Goal: Task Accomplishment & Management: Complete application form

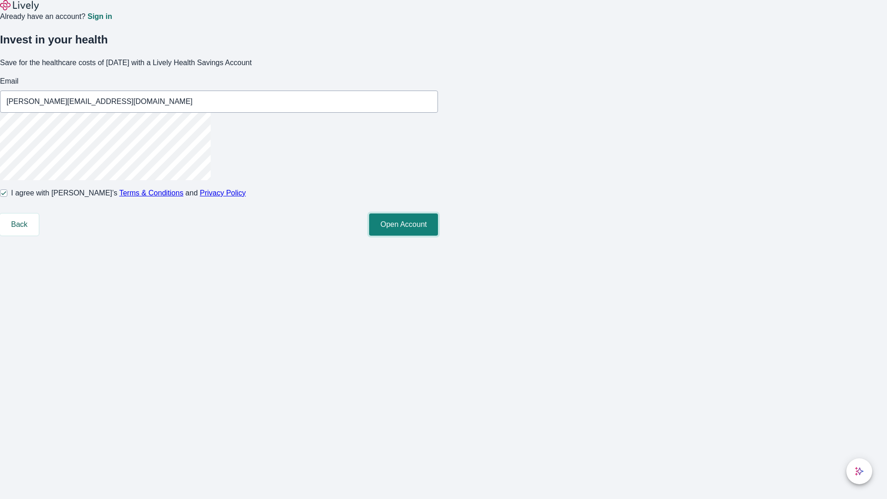
click at [438, 236] on button "Open Account" at bounding box center [403, 225] width 69 height 22
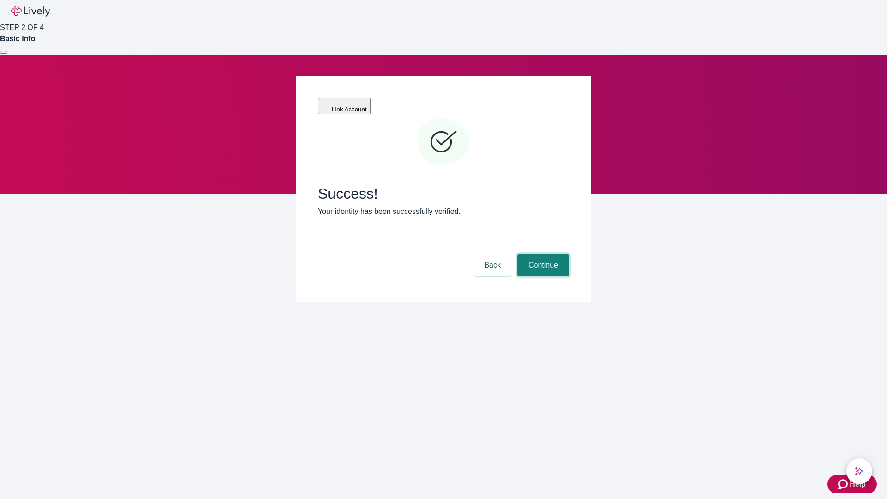
click at [542, 254] on button "Continue" at bounding box center [544, 265] width 52 height 22
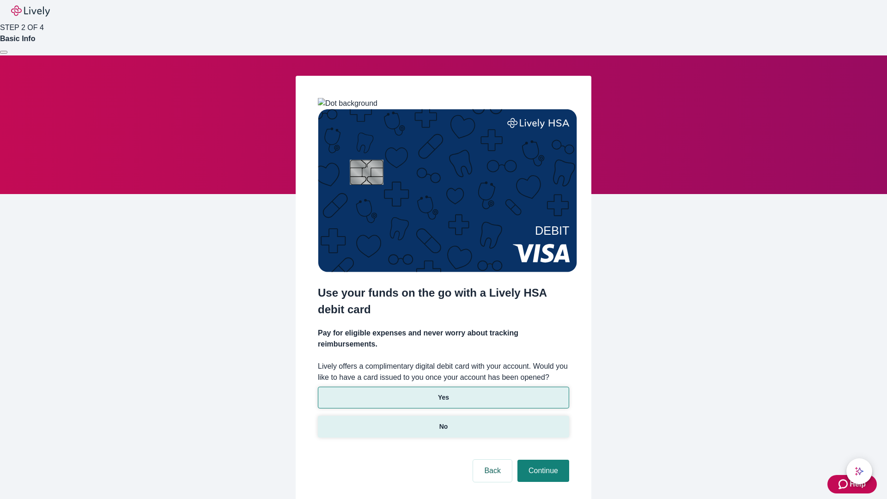
click at [443, 422] on p "No" at bounding box center [444, 427] width 9 height 10
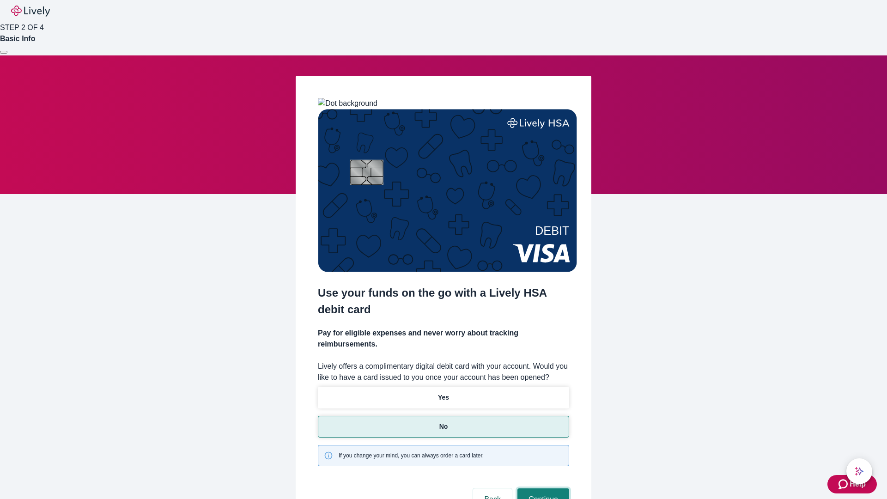
click at [542, 489] on button "Continue" at bounding box center [544, 500] width 52 height 22
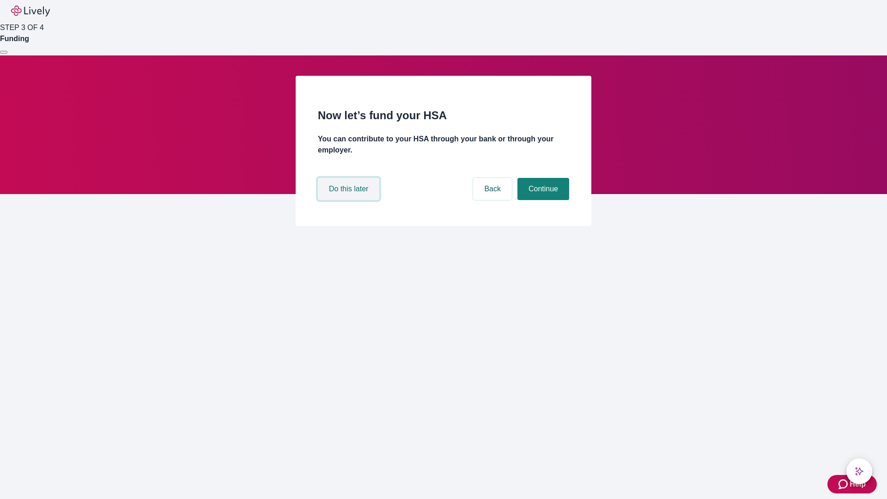
click at [350, 200] on button "Do this later" at bounding box center [348, 189] width 61 height 22
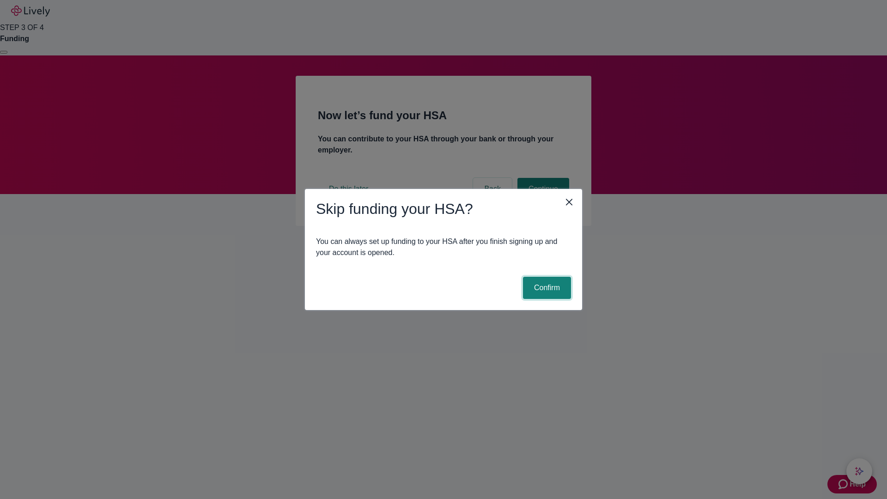
click at [546, 288] on button "Confirm" at bounding box center [547, 288] width 48 height 22
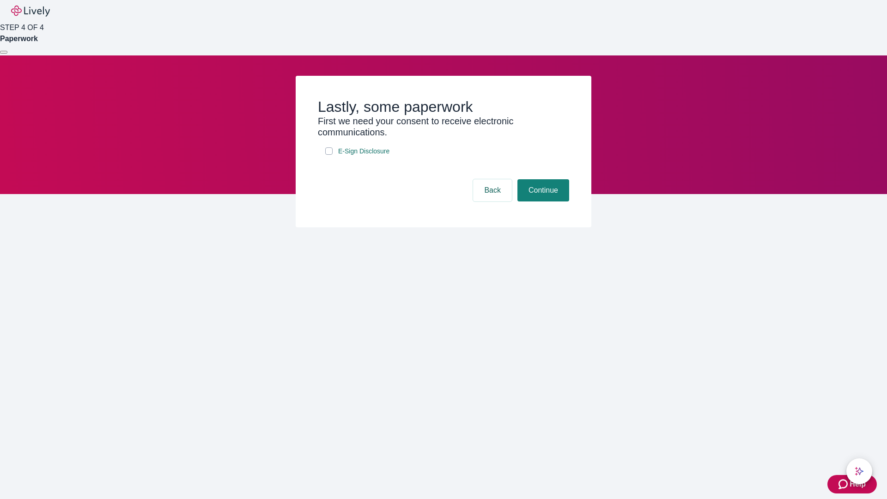
click at [329, 155] on input "E-Sign Disclosure" at bounding box center [328, 150] width 7 height 7
checkbox input "true"
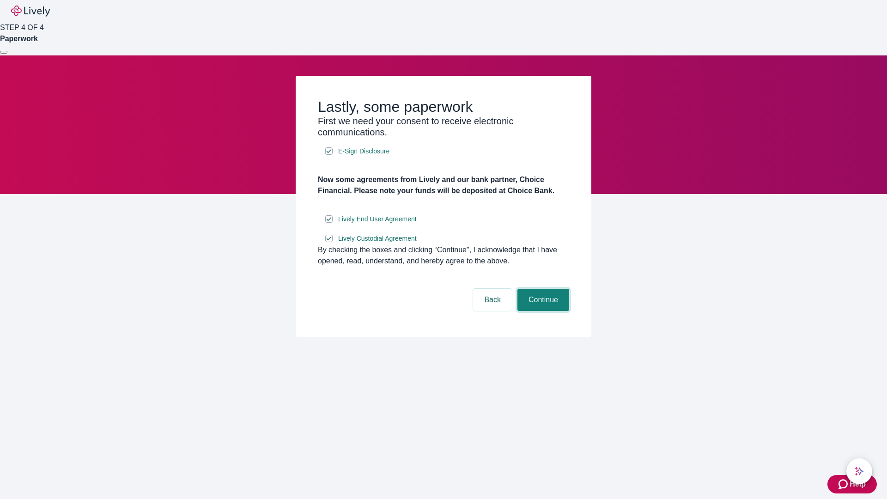
click at [542, 311] on button "Continue" at bounding box center [544, 300] width 52 height 22
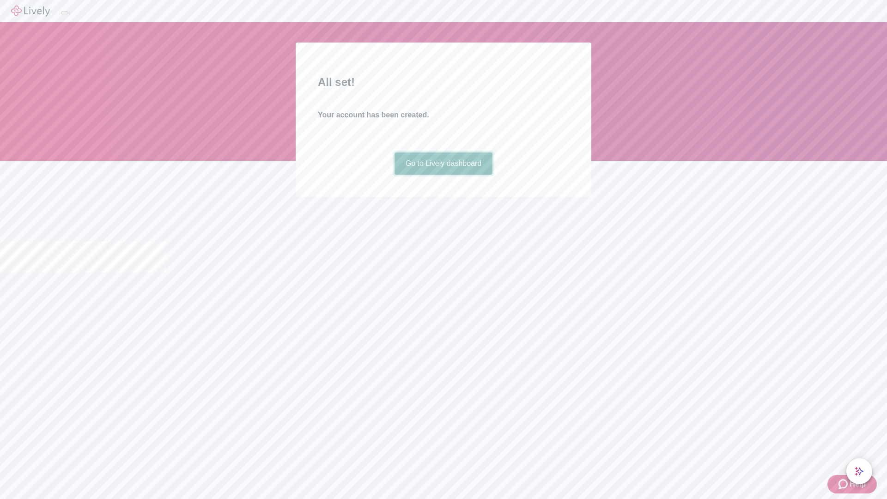
click at [443, 175] on link "Go to Lively dashboard" at bounding box center [444, 164] width 98 height 22
